Goal: Transaction & Acquisition: Download file/media

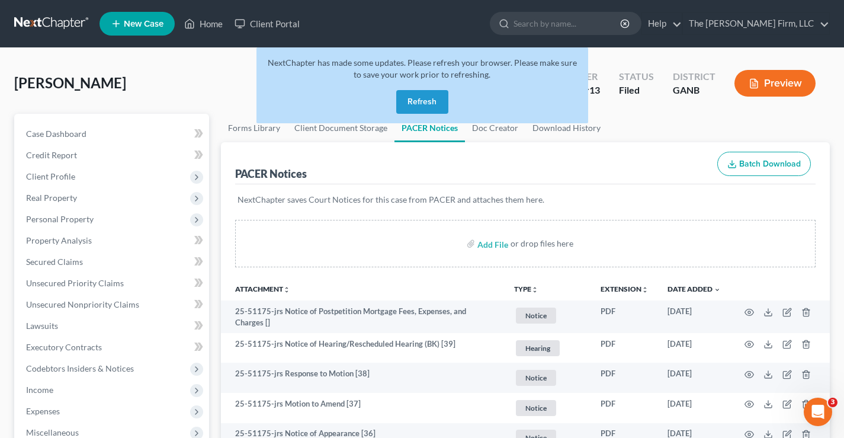
click at [41, 18] on link at bounding box center [52, 23] width 76 height 21
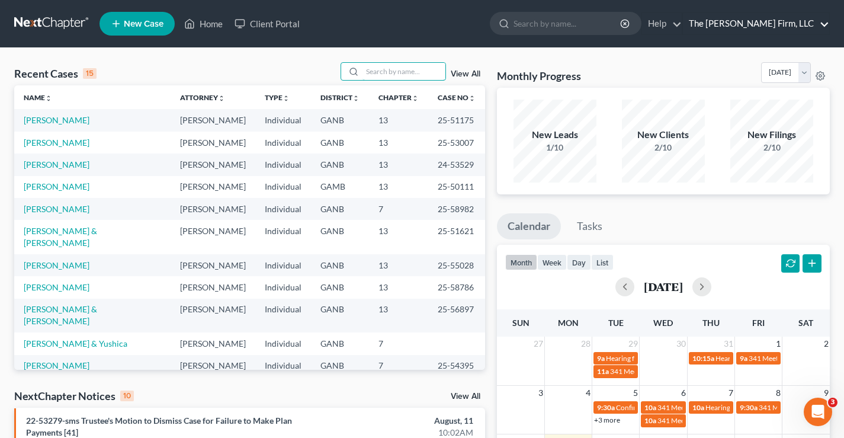
drag, startPoint x: 378, startPoint y: 70, endPoint x: 721, endPoint y: 15, distance: 346.7
click at [380, 70] on input "search" at bounding box center [403, 71] width 83 height 17
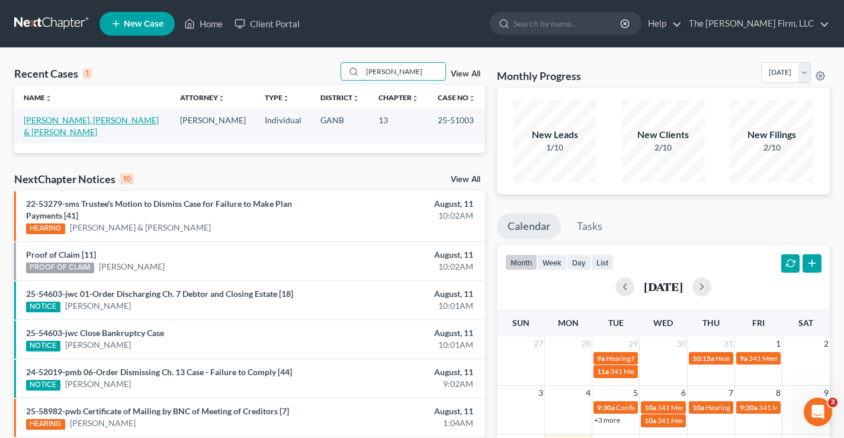
type input "[PERSON_NAME]"
click at [67, 119] on link "[PERSON_NAME], [PERSON_NAME] & [PERSON_NAME]" at bounding box center [91, 126] width 135 height 22
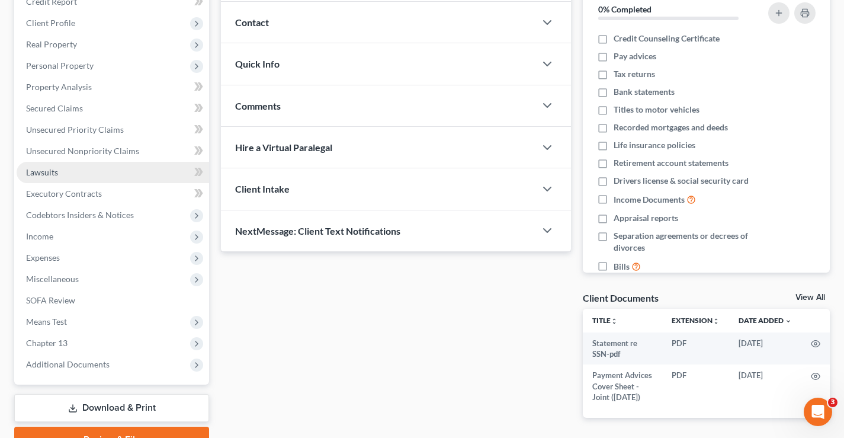
scroll to position [213, 0]
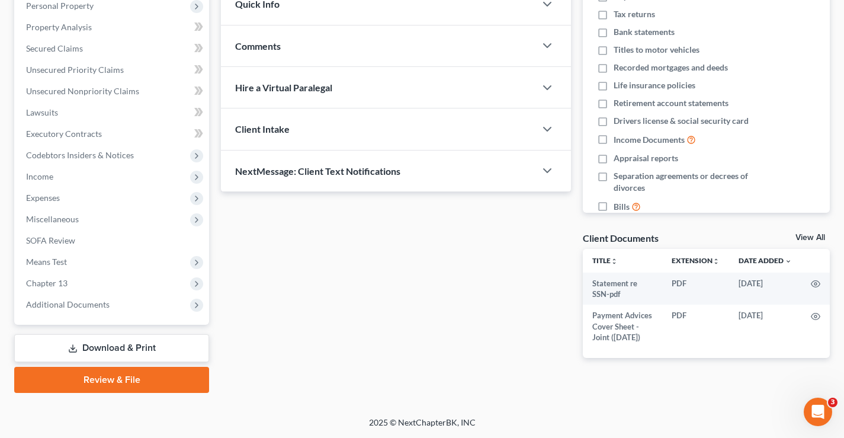
click at [117, 347] on link "Download & Print" at bounding box center [111, 348] width 195 height 28
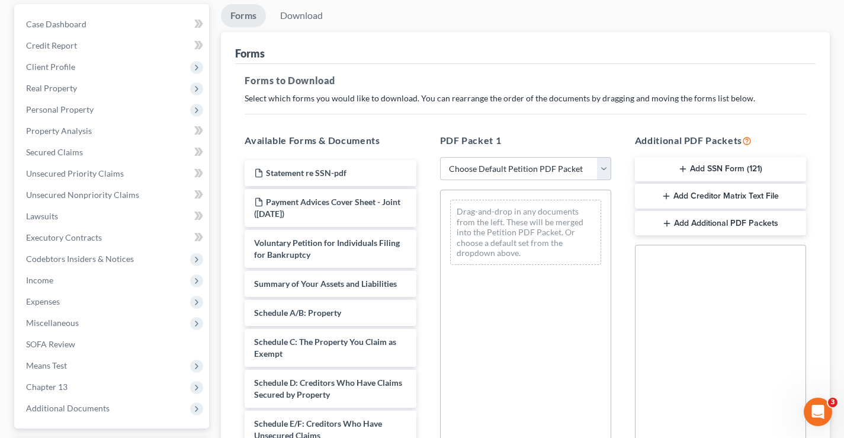
scroll to position [237, 0]
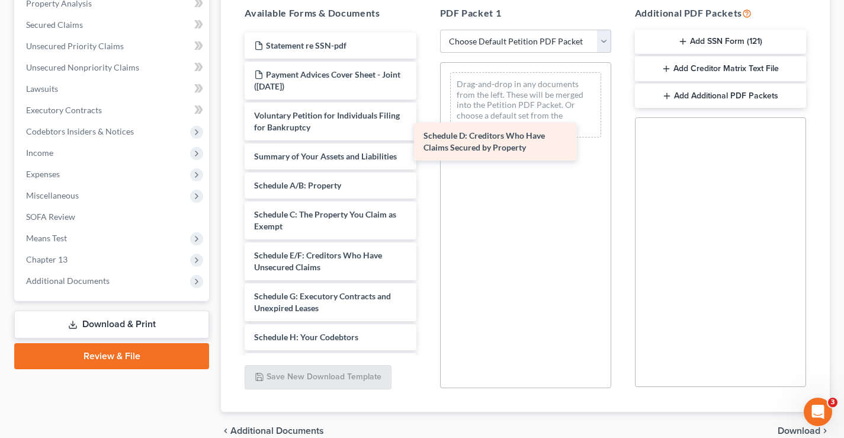
drag, startPoint x: 317, startPoint y: 261, endPoint x: 488, endPoint y: 131, distance: 214.7
click at [425, 131] on div "Schedule D: Creditors Who Have Claims Secured by Property Statement re SSN-pdf …" at bounding box center [330, 346] width 190 height 626
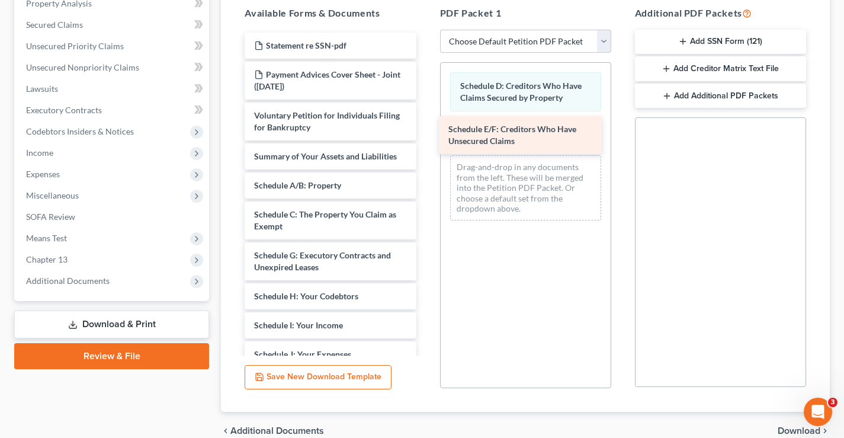
drag, startPoint x: 298, startPoint y: 258, endPoint x: 493, endPoint y: 131, distance: 231.6
click at [425, 131] on div "Schedule E/F: Creditors Who Have Unsecured Claims Statement re SSN-pdf Payment …" at bounding box center [330, 325] width 190 height 585
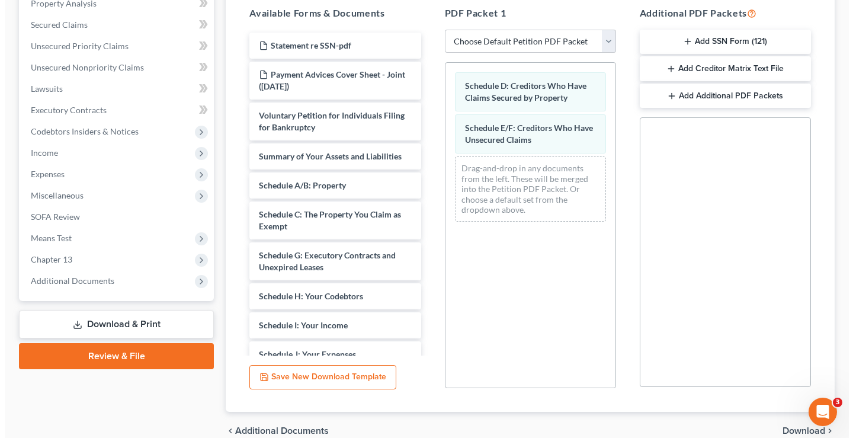
scroll to position [0, 0]
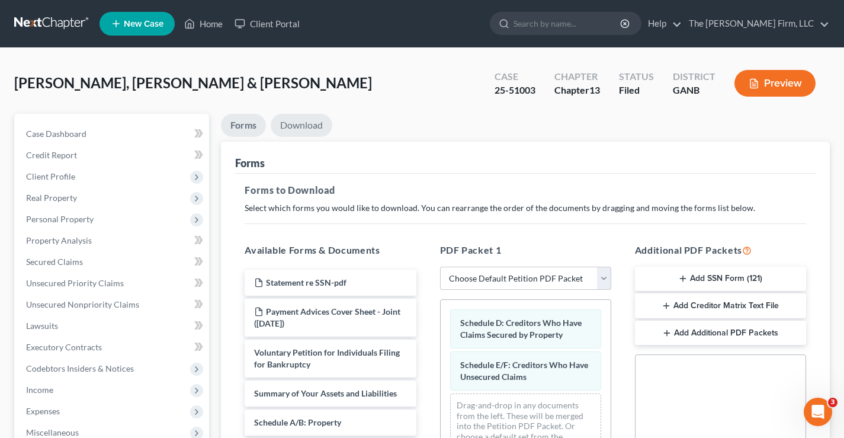
click at [304, 129] on link "Download" at bounding box center [302, 125] width 62 height 23
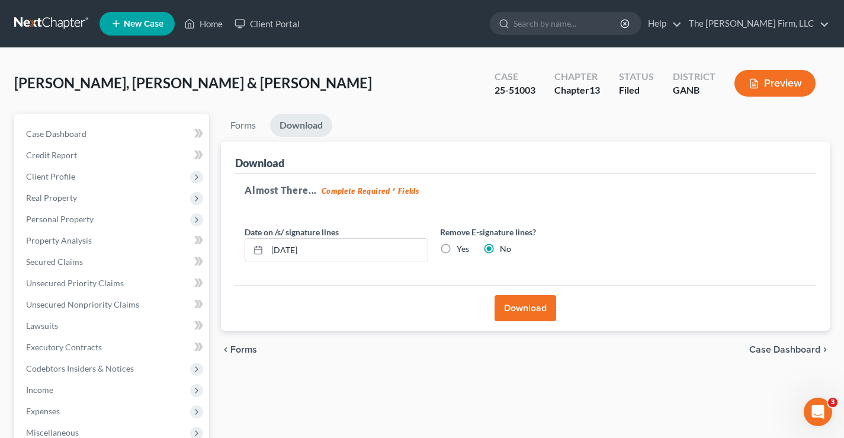
click at [526, 308] on button "Download" at bounding box center [525, 308] width 62 height 26
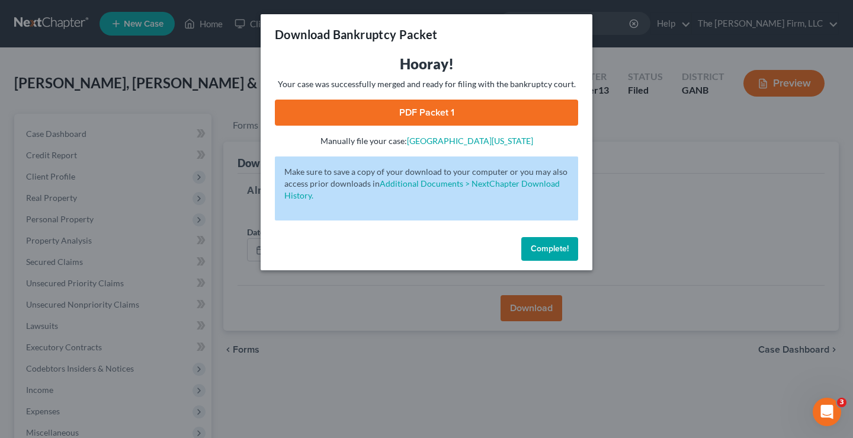
click at [407, 108] on link "PDF Packet 1" at bounding box center [426, 112] width 303 height 26
